Goal: Navigation & Orientation: Go to known website

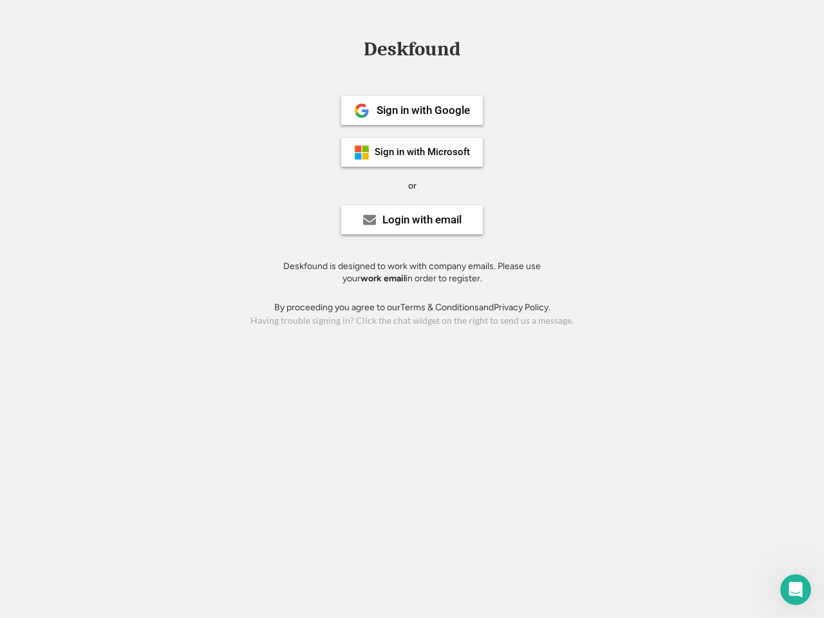
click at [412, 184] on div "or" at bounding box center [412, 186] width 8 height 13
click at [412, 52] on div "Deskfound" at bounding box center [411, 49] width 109 height 20
click at [352, 48] on div "Deskfound" at bounding box center [412, 51] width 824 height 24
click at [412, 52] on div "Deskfound" at bounding box center [411, 49] width 109 height 20
click at [412, 185] on div "or" at bounding box center [412, 186] width 8 height 13
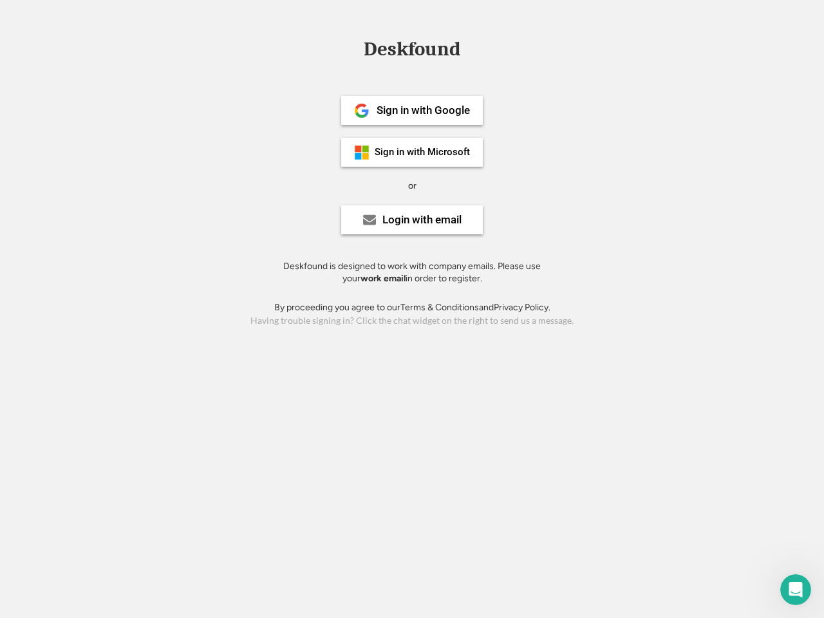
click at [412, 110] on div "Sign in with Google" at bounding box center [423, 110] width 93 height 11
click at [423, 110] on div "Sign in with Google" at bounding box center [423, 110] width 93 height 11
click at [362, 111] on img at bounding box center [361, 110] width 15 height 15
click at [412, 152] on div "Sign in with Microsoft" at bounding box center [422, 152] width 95 height 10
click at [423, 152] on div "Sign in with Microsoft" at bounding box center [422, 152] width 95 height 10
